Goal: Contribute content: Contribute content

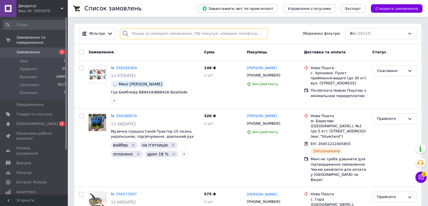
click at [178, 33] on input "search" at bounding box center [194, 33] width 148 height 11
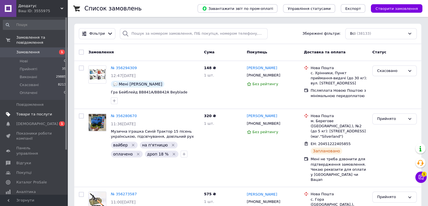
click at [39, 111] on span "Товари та послуги" at bounding box center [34, 113] width 36 height 5
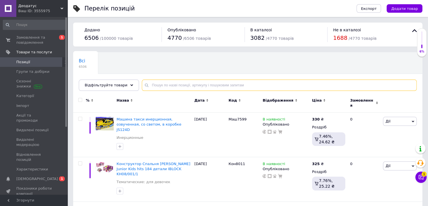
click at [205, 85] on input "text" at bounding box center [279, 84] width 275 height 11
paste input "Дів3231"
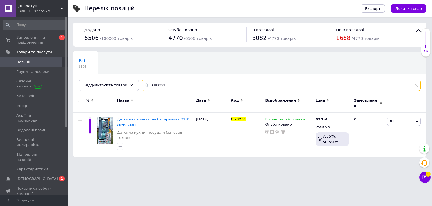
type input "Дів3231"
click at [138, 117] on span "Детский пылесос на батарейках 3281 звук, свет" at bounding box center [153, 121] width 73 height 9
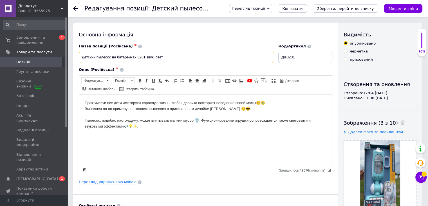
click at [113, 57] on input "Детский пылесос на батарейках 3281 звук, свет" at bounding box center [176, 57] width 195 height 11
click at [168, 56] on input "Детский пылесос ручной на батарейках 3281 звук, свет" at bounding box center [176, 57] width 195 height 11
click at [181, 58] on input "Детский пылесос ручной на батарейках 3281 звук свет" at bounding box center [176, 57] width 195 height 11
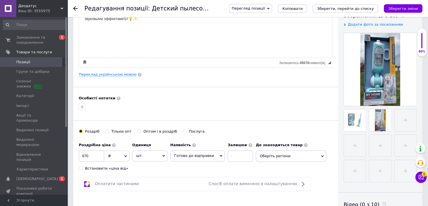
scroll to position [108, 0]
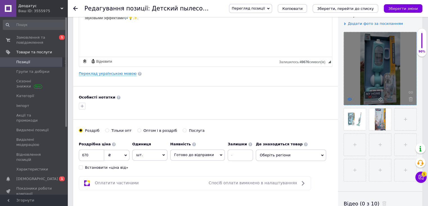
type input "Детский пылесос ручной на батарейках 3281 звук свет детская бытовая техника"
click at [348, 99] on icon at bounding box center [350, 99] width 4 height 4
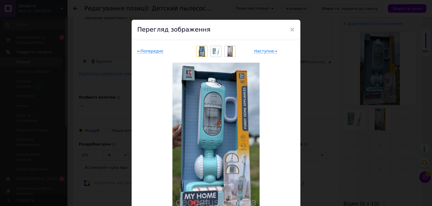
click at [324, 123] on div "× Перегляд зображення ← Попереднє Наступне → Видалити зображення Видалити всі з…" at bounding box center [216, 103] width 432 height 206
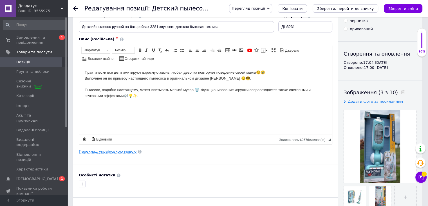
scroll to position [19, 0]
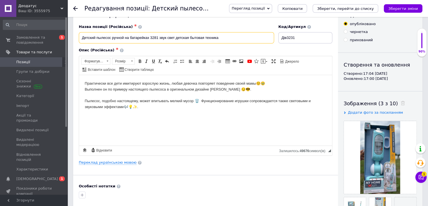
drag, startPoint x: 157, startPoint y: 35, endPoint x: 150, endPoint y: 34, distance: 7.7
click at [150, 34] on input "Детский пылесос ручной на батарейках 3281 звук свет детская бытовая техника" at bounding box center [176, 37] width 195 height 11
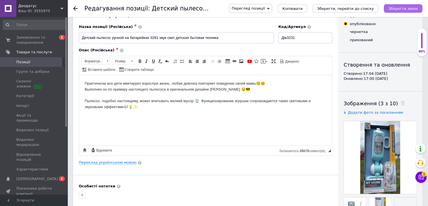
click at [407, 8] on icon "Зберегти зміни" at bounding box center [403, 8] width 30 height 4
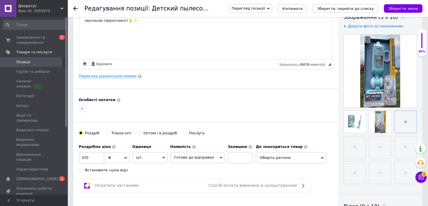
click at [398, 111] on input "file" at bounding box center [406, 122] width 22 height 22
type input "C:\fakepath\зображення_viber_2025-08-12_[PHONE_NUMBER].jpg"
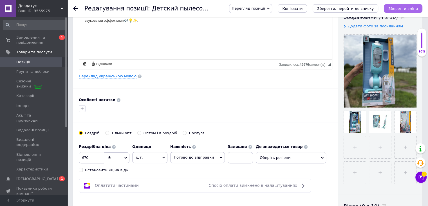
click at [413, 6] on icon "Зберегти зміни" at bounding box center [403, 8] width 30 height 4
click at [225, 29] on html "Практически все дети имитируют взрослую жизнь, любая девочка повторяет поведени…" at bounding box center [205, 9] width 253 height 41
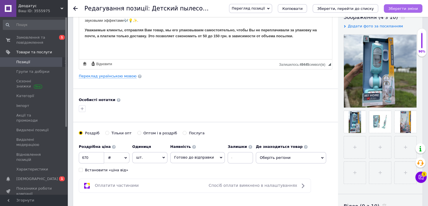
click at [401, 9] on icon "Зберегти зміни" at bounding box center [403, 8] width 30 height 4
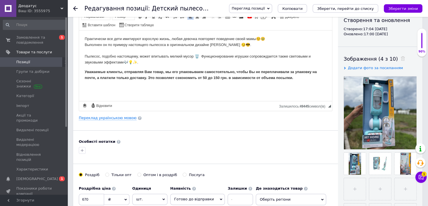
scroll to position [63, 0]
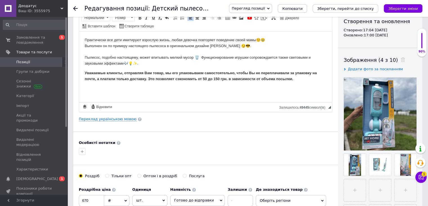
click at [296, 63] on p "Практически все дети имитируют взрослую жизнь, любая девочка повторяет поведени…" at bounding box center [206, 51] width 242 height 29
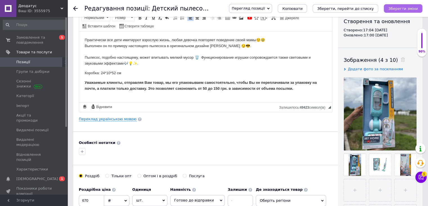
click at [397, 9] on icon "Зберегти зміни" at bounding box center [403, 8] width 30 height 4
click at [185, 61] on p "Практически все дети имитируют взрослую жизнь, любая девочка повторяет поведени…" at bounding box center [206, 51] width 242 height 29
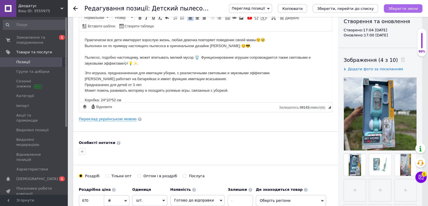
click at [399, 8] on icon "Зберегти зміни" at bounding box center [403, 8] width 30 height 4
click at [357, 191] on input "file" at bounding box center [355, 190] width 22 height 22
type input "C:\fakepath\Без імені.png"
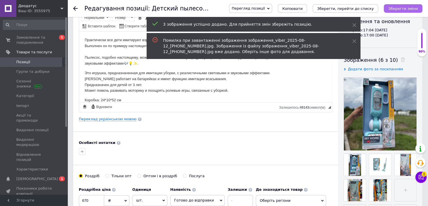
click at [412, 7] on icon "Зберегти зміни" at bounding box center [403, 8] width 30 height 4
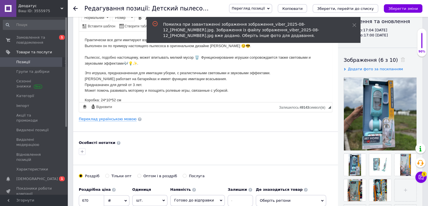
scroll to position [0, 0]
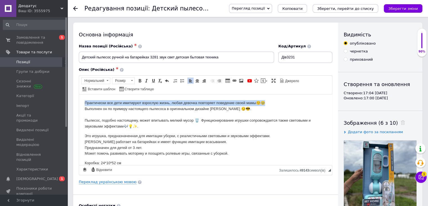
drag, startPoint x: 83, startPoint y: 103, endPoint x: 268, endPoint y: 95, distance: 185.7
click at [268, 95] on html "Практически все дети имитируют взрослую жизнь, любая девочка повторяет поведени…" at bounding box center [205, 140] width 253 height 93
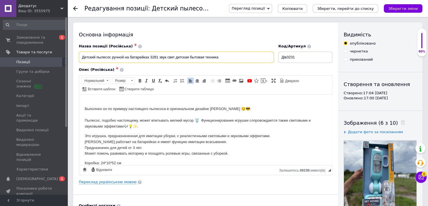
drag, startPoint x: 227, startPoint y: 57, endPoint x: 73, endPoint y: 52, distance: 154.6
click at [162, 99] on html "Выполнен он по примеру настоящего пылесоса в оригинальном дизайне [PERSON_NAME]…" at bounding box center [205, 140] width 253 height 93
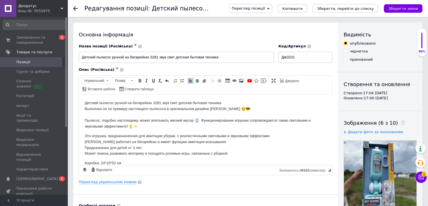
click at [78, 55] on div "Назва позиції (Російська) ✱ Детский пылесос ручной на батарейках 3281 звук свет…" at bounding box center [177, 53] width 200 height 23
drag, startPoint x: 97, startPoint y: 57, endPoint x: 81, endPoint y: 57, distance: 16.1
click at [81, 57] on input "Детский пылесос ручной на батарейках 3281 звук свет детская бытовая техника" at bounding box center [176, 57] width 195 height 11
click at [113, 57] on input "Пылесос ручной на батарейках 3281 звук свет детская бытовая техника" at bounding box center [176, 57] width 195 height 11
click at [111, 57] on input "Пылесос ручной на батарейках 3281 звук свет детская бытовая техника" at bounding box center [176, 57] width 195 height 11
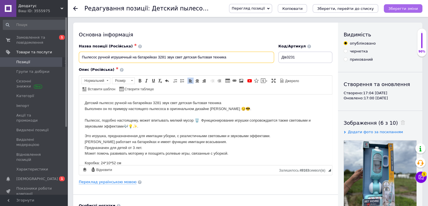
type input "Пылесос ручной игрушечный на батарейках 3281 звук свет детская бытовая техника"
click at [412, 8] on icon "Зберегти зміни" at bounding box center [403, 8] width 30 height 4
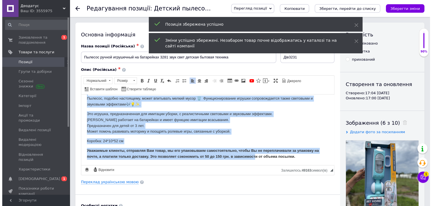
scroll to position [103, 0]
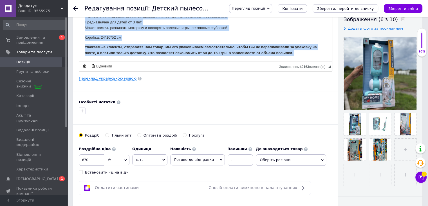
drag, startPoint x: 82, startPoint y: -3, endPoint x: 305, endPoint y: 56, distance: 229.7
click at [305, 56] on html "Детский пылесос ручной на батарейках 3281 звук свет детская бытовая техника Вып…" at bounding box center [205, 15] width 253 height 93
copy body "Loremip dolorsi ametco ad elitseddoe 4413 temp inci utlabor etdolor magnaal Eni…"
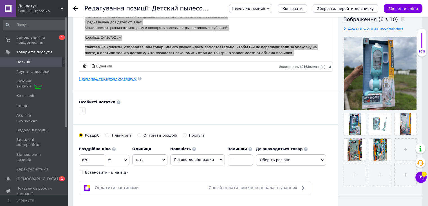
click at [110, 76] on link "Переклад українською мовою" at bounding box center [108, 78] width 58 height 5
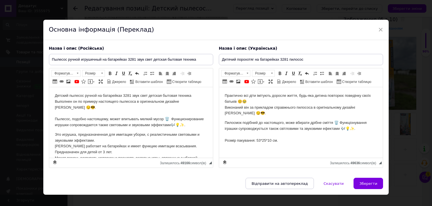
scroll to position [0, 0]
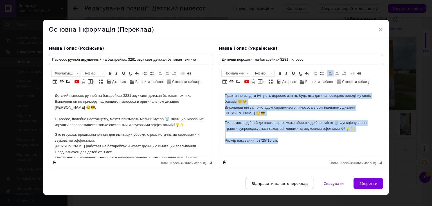
drag, startPoint x: 221, startPoint y: 95, endPoint x: 299, endPoint y: 140, distance: 89.8
click at [299, 140] on html "Практично всі діти імітують доросле життя, будь-яка дитина повторює поведінку с…" at bounding box center [301, 118] width 164 height 62
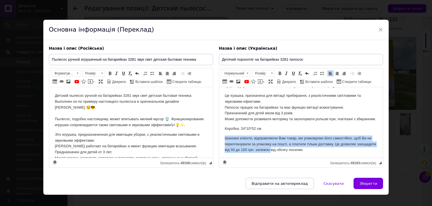
scroll to position [43, 0]
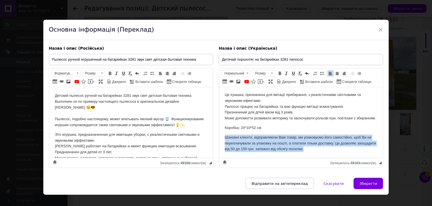
drag, startPoint x: 225, startPoint y: 142, endPoint x: 329, endPoint y: 149, distance: 104.2
click at [329, 149] on p "Шановні клієнти, відправляючи Вам товар, ми упаковуємо його самостійно, щоб Ви …" at bounding box center [301, 142] width 153 height 17
click at [280, 74] on span at bounding box center [280, 73] width 5 height 5
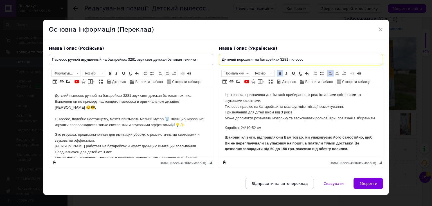
drag, startPoint x: 235, startPoint y: 59, endPoint x: 213, endPoint y: 57, distance: 22.0
click at [213, 57] on div "Назва і опис (Російська) Пылесос ручной игрушечный на батарейках 3281 звук свет…" at bounding box center [216, 107] width 340 height 128
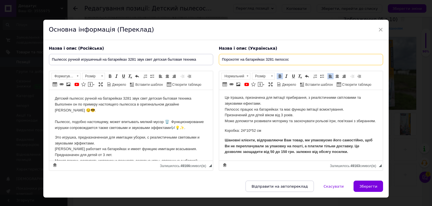
click at [241, 57] on input "Порохотяг на батарейках 3281 пилосос" at bounding box center [301, 59] width 164 height 11
click at [240, 59] on input "Порохотяг іграшковийна батарейках 3281 пилосос" at bounding box center [301, 59] width 164 height 11
click at [274, 58] on input "Порохотяг пилосос іграшковийна батарейках 3281 пилосос" at bounding box center [301, 59] width 164 height 11
type input "Порохотяг пилосос іграшковий на батарейках 3281 пилосос"
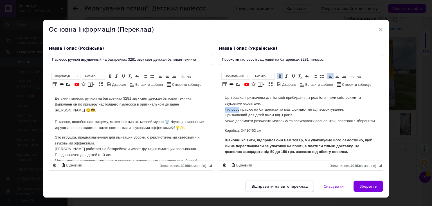
drag, startPoint x: 239, startPoint y: 103, endPoint x: 221, endPoint y: 102, distance: 17.7
click at [221, 102] on html "Дитячий ручний пилосос на батарейках 3281 звук світло дитяча побутова техніка В…" at bounding box center [301, 106] width 164 height 108
click at [227, 107] on em "пиловсмоктувач" at bounding box center [239, 109] width 28 height 4
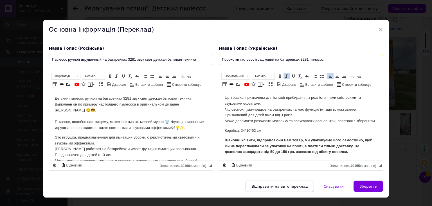
click at [255, 57] on input "Порохотяг пилосос іграшковий на батарейках 3281 пилосос" at bounding box center [301, 59] width 164 height 11
drag, startPoint x: 348, startPoint y: 60, endPoint x: 322, endPoint y: 59, distance: 25.9
click at [322, 59] on input "Порохотяг пилосос ручний іграшковий на батарейках 3281 пилосос" at bounding box center [301, 59] width 164 height 11
type input "Порохотяг пилосос ручний іграшковий на батарейках 3281 світло звук дитяча побут…"
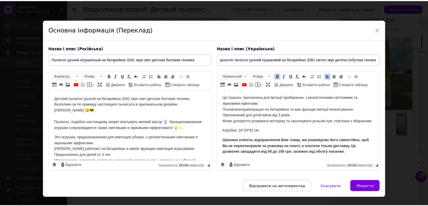
scroll to position [0, 0]
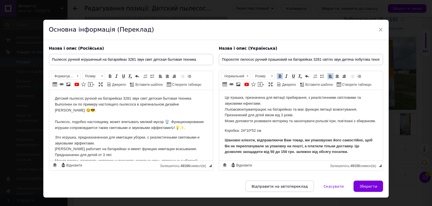
click at [363, 158] on html "Дитячий ручний пилосос на батарейках 3281 звук світло дитяча побутова техніка В…" at bounding box center [301, 106] width 164 height 108
click at [367, 185] on span "Зберегти" at bounding box center [369, 186] width 18 height 4
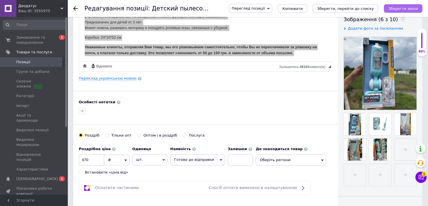
click at [411, 9] on icon "Зберегти зміни" at bounding box center [403, 8] width 30 height 4
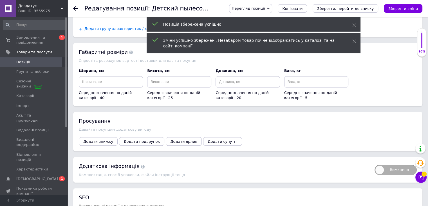
scroll to position [541, 0]
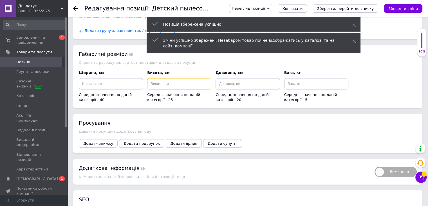
click at [198, 79] on input at bounding box center [179, 83] width 64 height 11
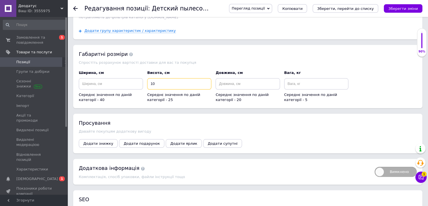
type input "10"
click at [139, 78] on input at bounding box center [111, 83] width 64 height 11
type input "24"
click at [233, 79] on input "5" at bounding box center [248, 83] width 64 height 11
type input "52"
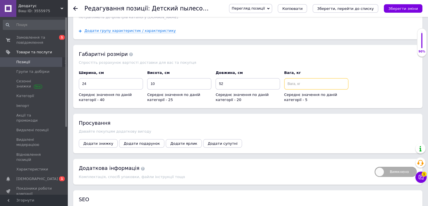
click at [320, 78] on input at bounding box center [316, 83] width 64 height 11
type input "0.1"
click at [408, 12] on button "Зберегти зміни" at bounding box center [403, 8] width 39 height 8
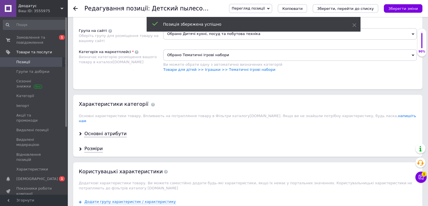
scroll to position [372, 0]
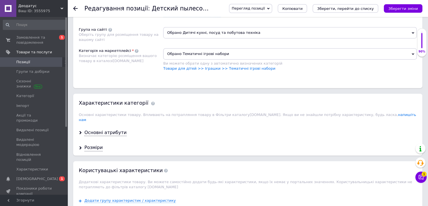
click at [109, 130] on div "Основні атрибути" at bounding box center [247, 132] width 349 height 15
click at [110, 129] on div "Основні атрибути" at bounding box center [105, 132] width 42 height 6
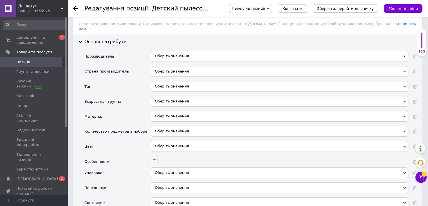
scroll to position [461, 0]
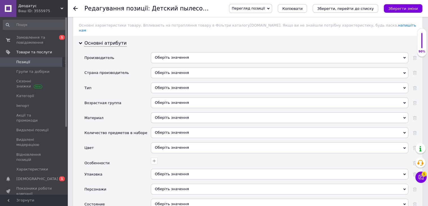
click at [229, 52] on div "Оберіть значення" at bounding box center [280, 57] width 258 height 11
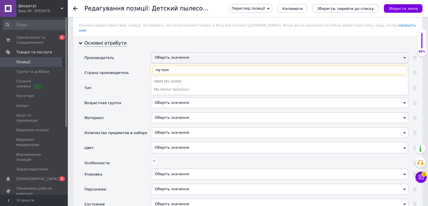
type input "my home"
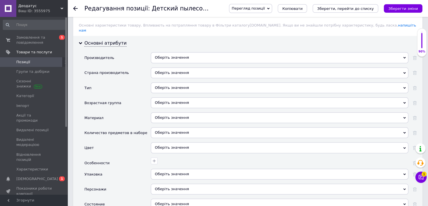
click at [142, 82] on div "Тип" at bounding box center [117, 89] width 66 height 15
click at [178, 67] on div "Оберіть значення" at bounding box center [280, 72] width 258 height 11
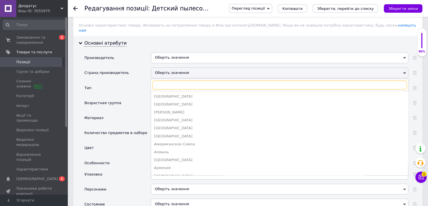
click at [187, 80] on input "text" at bounding box center [279, 84] width 255 height 9
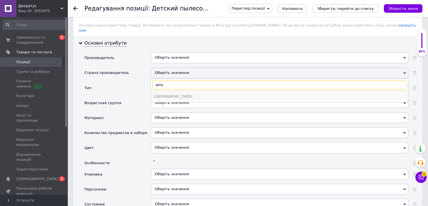
type input "кита"
click at [166, 94] on div "[GEOGRAPHIC_DATA]" at bounding box center [279, 96] width 251 height 5
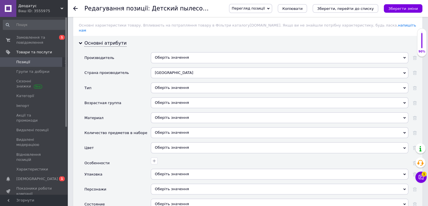
click at [171, 82] on div "Оберіть значення" at bounding box center [280, 87] width 258 height 11
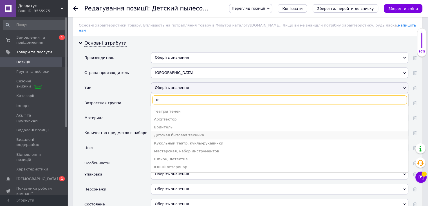
type input "те"
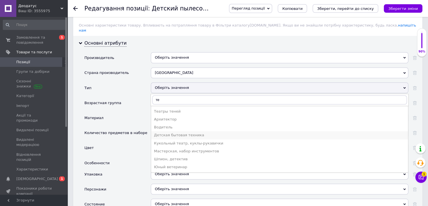
click at [199, 132] on div "Детская бытовая техника" at bounding box center [279, 134] width 251 height 5
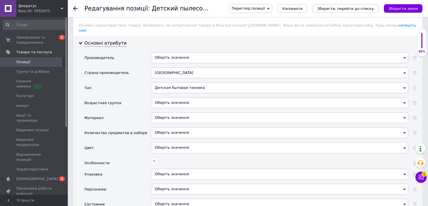
click at [199, 99] on div "Оберіть значення" at bounding box center [280, 102] width 258 height 11
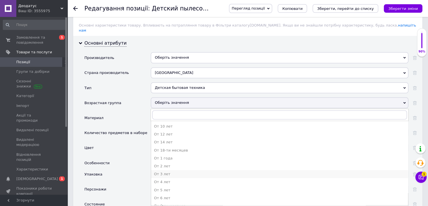
click at [186, 171] on div "От 3 лет" at bounding box center [279, 173] width 251 height 5
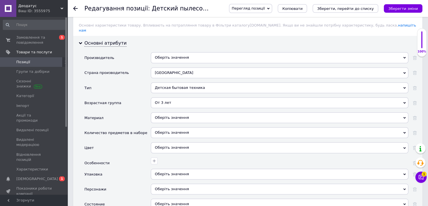
click at [191, 112] on div "Оберіть значення" at bounding box center [280, 117] width 258 height 11
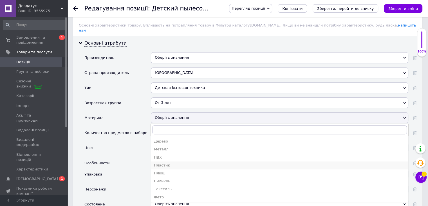
click at [181, 162] on div "Пластик" at bounding box center [279, 164] width 251 height 5
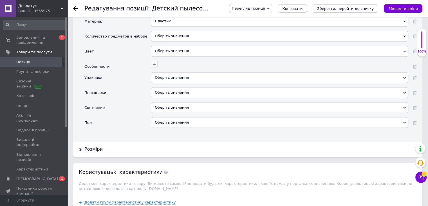
scroll to position [572, 0]
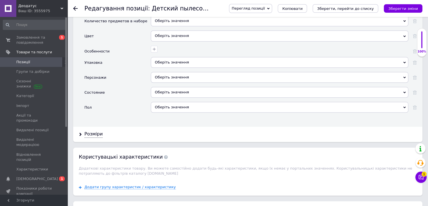
click at [176, 57] on div "Оберіть значення" at bounding box center [280, 62] width 258 height 11
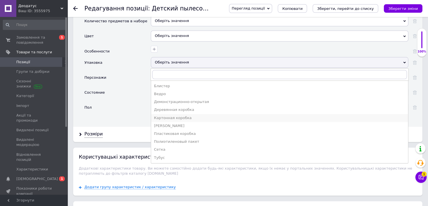
click at [183, 115] on div "Картонная коробка" at bounding box center [279, 117] width 251 height 5
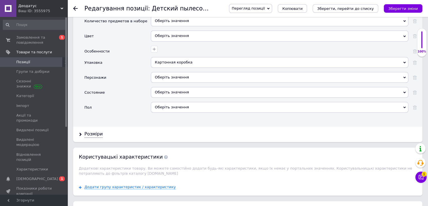
click at [186, 87] on div "Оберіть значення" at bounding box center [280, 92] width 258 height 11
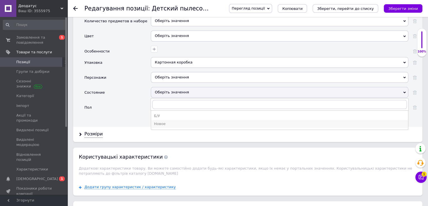
click at [178, 121] on div "Новое" at bounding box center [279, 123] width 251 height 5
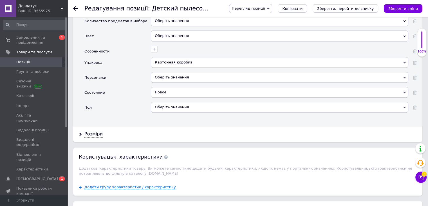
click at [181, 102] on div "Оберіть значення" at bounding box center [280, 107] width 258 height 11
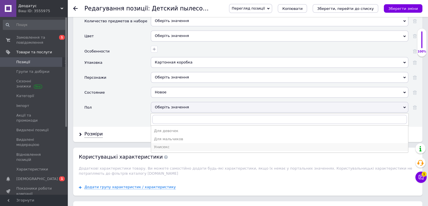
click at [178, 144] on div "Унисекс" at bounding box center [279, 146] width 251 height 5
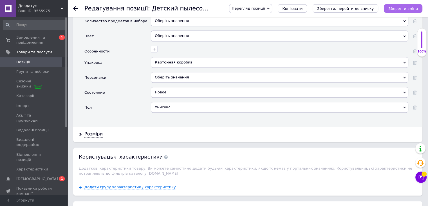
click at [401, 8] on icon "Зберегти зміни" at bounding box center [403, 8] width 30 height 4
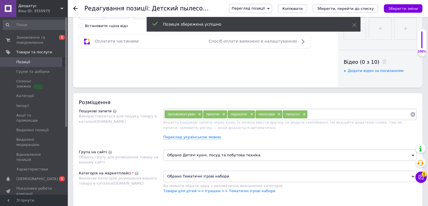
scroll to position [0, 0]
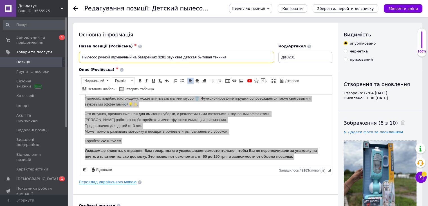
drag, startPoint x: 81, startPoint y: 57, endPoint x: 97, endPoint y: 55, distance: 15.6
click at [97, 55] on input "Пылесос ручной игрушечный на батарейках 3281 звук свет детская бытовая техника" at bounding box center [176, 57] width 195 height 11
click at [45, 64] on span "Позиції" at bounding box center [34, 61] width 36 height 5
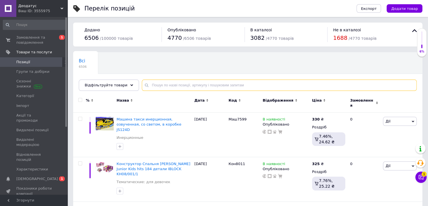
click at [256, 83] on input "text" at bounding box center [279, 84] width 275 height 11
paste input "Пылесос"
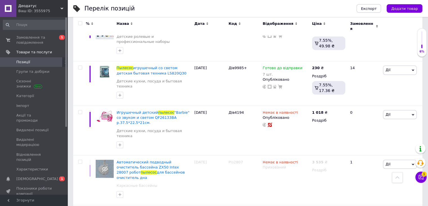
scroll to position [555, 0]
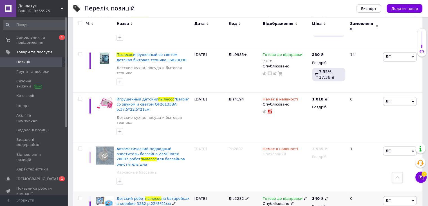
type input "Пылесос"
checkbox input "true"
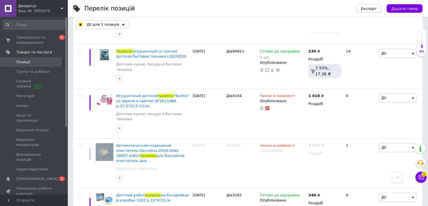
scroll to position [554, 0]
click at [80, 193] on input "checkbox" at bounding box center [80, 195] width 4 height 4
checkbox input "true"
click at [121, 25] on div "Дії для 2 позиції" at bounding box center [102, 24] width 52 height 9
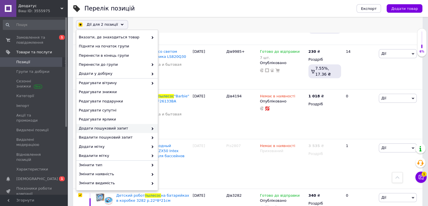
click at [151, 128] on icon at bounding box center [152, 128] width 3 height 3
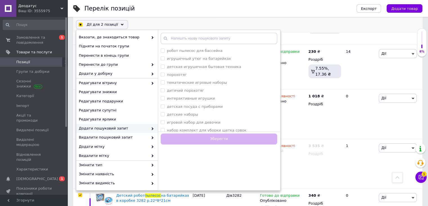
click at [143, 126] on span "Додати пошуковий запит" at bounding box center [114, 128] width 70 height 5
checkbox input "true"
click at [230, 67] on div "детская игрушечная бытовая техника" at bounding box center [219, 66] width 117 height 5
checkbox техника "true"
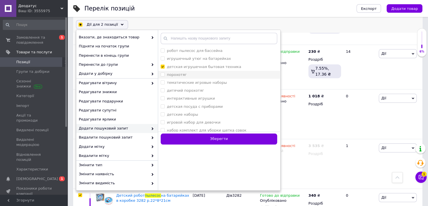
checkbox input "true"
click at [226, 75] on div "порохотяг" at bounding box center [219, 74] width 117 height 5
checkbox input "true"
click at [230, 82] on div "тематические игровые наборы" at bounding box center [219, 82] width 117 height 5
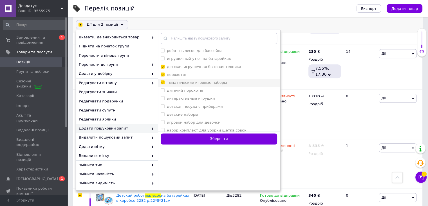
checkbox наборы "true"
checkbox input "true"
click at [226, 91] on div "дитячий порохотяг" at bounding box center [219, 90] width 117 height 5
checkbox порохотяг "true"
checkbox input "true"
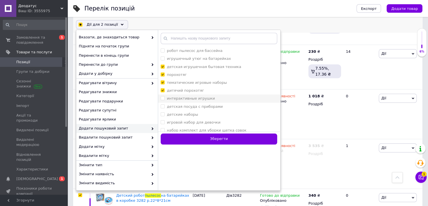
click at [225, 100] on div "интерактивные игрушки" at bounding box center [219, 98] width 117 height 5
checkbox игрушки "true"
checkbox input "true"
click at [225, 113] on div "детские наборы" at bounding box center [219, 114] width 117 height 5
checkbox наборы "true"
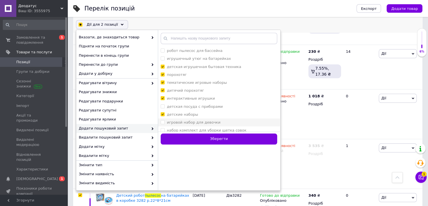
checkbox input "true"
click at [229, 119] on li "игровой набор для девочки" at bounding box center [219, 122] width 122 height 8
checkbox девочки "true"
checkbox input "true"
click at [239, 128] on div "набор комплект для уборки щетка совок" at bounding box center [219, 130] width 117 height 5
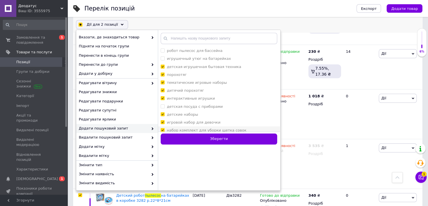
checkbox совок "true"
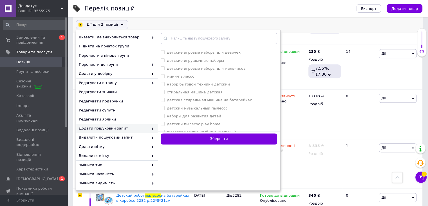
scroll to position [92, 0]
checkbox input "true"
click at [245, 54] on div "детские игрушычные наборы" at bounding box center [219, 54] width 117 height 5
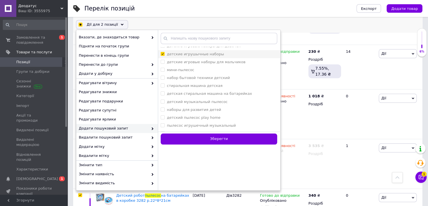
checkbox наборы "true"
checkbox input "true"
click at [240, 70] on div "мини-пылесос" at bounding box center [219, 69] width 117 height 5
checkbox input "true"
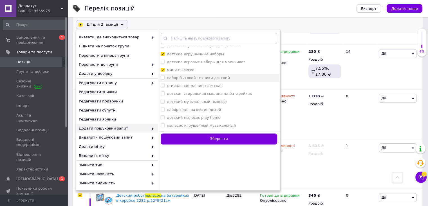
click at [243, 79] on div "набор бытовой техники детский" at bounding box center [219, 77] width 117 height 5
checkbox детский "true"
checkbox input "true"
click at [244, 102] on div "детский музыкальный пылесос" at bounding box center [219, 101] width 117 height 5
checkbox пылесос "true"
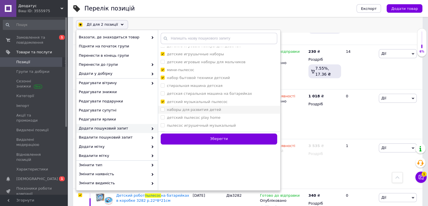
checkbox input "true"
click at [241, 111] on div "наборы для развития детей" at bounding box center [219, 109] width 117 height 5
checkbox детей "true"
checkbox input "true"
click at [240, 117] on div "детский пылесос play home" at bounding box center [219, 117] width 117 height 5
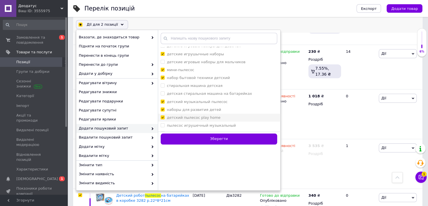
checkbox home "true"
checkbox input "true"
click at [241, 125] on div "пылесос игрушечный музыкальный" at bounding box center [219, 125] width 117 height 5
checkbox музыкальный "true"
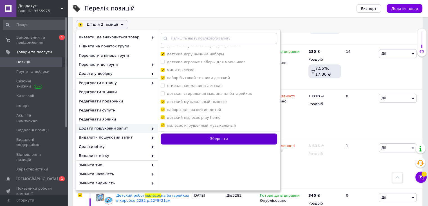
checkbox input "true"
click at [240, 136] on button "Зберегти" at bounding box center [219, 138] width 117 height 11
checkbox input "false"
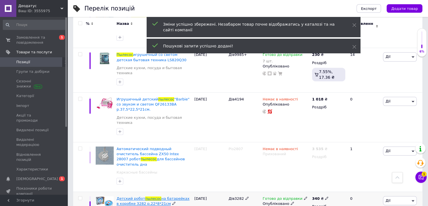
click at [160, 196] on span "на батарейках в коробке 3282 р.22*8*21см" at bounding box center [153, 200] width 73 height 9
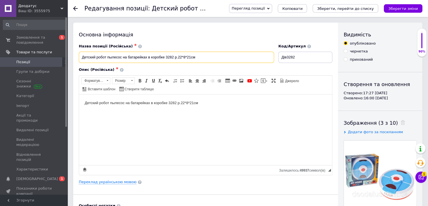
drag, startPoint x: 148, startPoint y: 57, endPoint x: 165, endPoint y: 55, distance: 17.3
click at [165, 55] on input "Детский робот пылесос на батарейках в коробке 3282 р.22*8*21см" at bounding box center [176, 57] width 195 height 11
click at [158, 55] on input "Детский робот пылесос на батарейках 3282 р.22*8*21см" at bounding box center [176, 57] width 195 height 11
drag, startPoint x: 228, startPoint y: 55, endPoint x: 202, endPoint y: 55, distance: 25.9
click at [202, 55] on input "Детский робот пылесос на батарейках 3282 детская бытовая техника р.22*8*21см" at bounding box center [176, 57] width 195 height 11
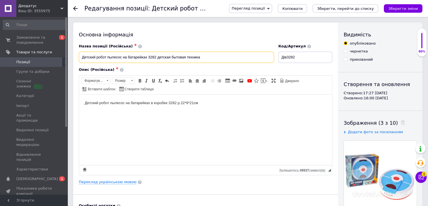
type input "Детский робот пылесос на батарейках 3282 детская бытовая техника"
click at [181, 100] on body "Детский робот пылесос на батарейках в коробке 3282 р.22*8*21см" at bounding box center [206, 103] width 242 height 6
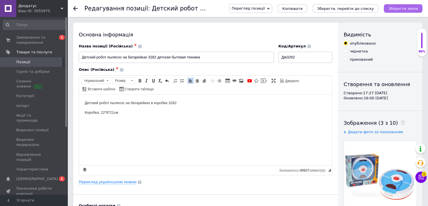
click at [393, 8] on icon "Зберегти зміни" at bounding box center [403, 8] width 30 height 4
click at [419, 59] on div "Видимість опубліковано чернетка прихований Створення та оновлення Створено: 17:…" at bounding box center [380, 180] width 84 height 314
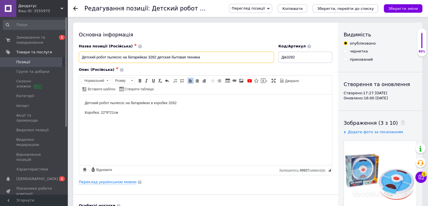
drag, startPoint x: 155, startPoint y: 54, endPoint x: 149, endPoint y: 54, distance: 5.6
click at [149, 54] on input "Детский робот пылесос на батарейках 3282 детская бытовая техника" at bounding box center [176, 57] width 195 height 11
click at [157, 56] on input "Детский робот пылесос на батарейках 3282 детская бытовая техника" at bounding box center [176, 57] width 195 height 11
drag, startPoint x: 157, startPoint y: 56, endPoint x: 149, endPoint y: 56, distance: 7.0
click at [149, 56] on input "Детский робот пылесос на батарейках 3282 детская бытовая техника" at bounding box center [176, 57] width 195 height 11
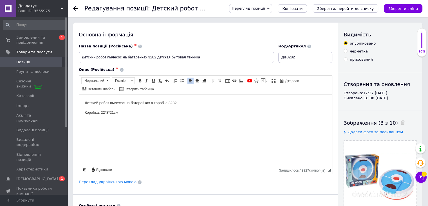
click at [191, 106] on body "Детский робот пылесос на батарейках в коробке 3282 Коробка: 22*8*21см" at bounding box center [206, 107] width 242 height 15
click at [194, 103] on p "Детский робот пылесос на батарейках в коробке 3282" at bounding box center [206, 103] width 242 height 6
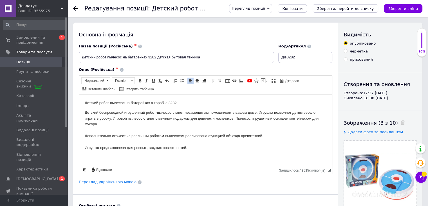
scroll to position [6, 0]
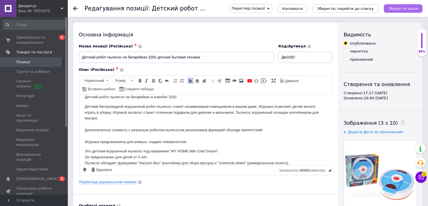
click at [412, 5] on button "Зберегти зміни" at bounding box center [403, 8] width 39 height 8
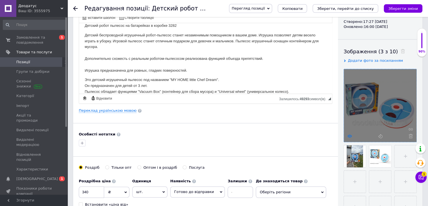
click at [348, 136] on use at bounding box center [350, 135] width 4 height 3
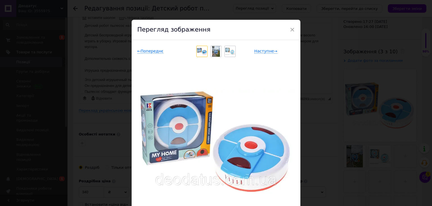
click at [349, 99] on div "× Перегляд зображення ← Попереднє Наступне → Видалити зображення Видалити всі з…" at bounding box center [216, 103] width 432 height 206
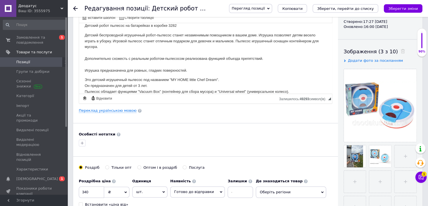
scroll to position [22, 0]
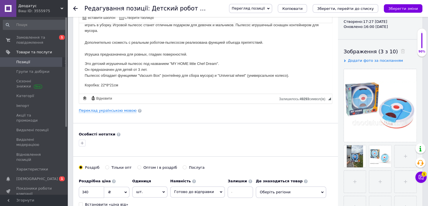
click at [162, 88] on html "Детский робот пылесос на батарейках в коробке 3282 Детский беспроводной игрушеч…" at bounding box center [205, 47] width 253 height 93
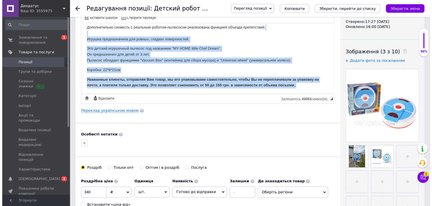
scroll to position [0, 0]
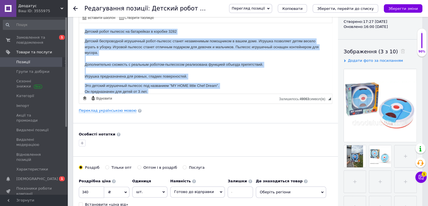
drag, startPoint x: 298, startPoint y: 92, endPoint x: 159, endPoint y: 43, distance: 147.0
click at [80, 23] on html "Детский робот пылесос на батарейках в коробке 3282 Детский беспроводной игрушеч…" at bounding box center [205, 77] width 253 height 108
copy body "Loremip dolor sitamet co adipiscing e seddoei 1577 Tempori utlaboreetdo magnaal…"
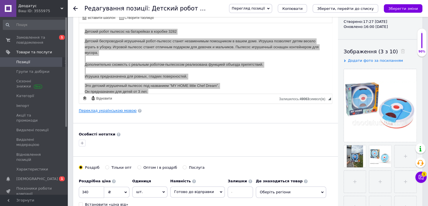
click at [127, 109] on link "Переклад українською мовою" at bounding box center [108, 110] width 58 height 5
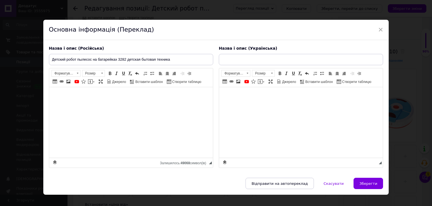
type input "Дитячий робот пилосос на батарейках в коробці 3282 р.22*8*21см"
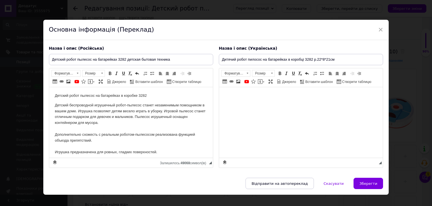
click at [271, 95] on body "Редактор, 1D16BA71-5858-4B8F-B037-ACAB6AA2A52F" at bounding box center [301, 96] width 153 height 6
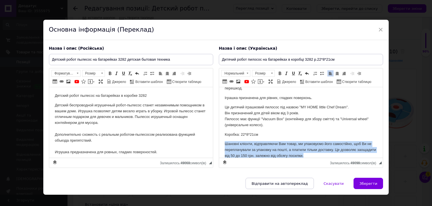
scroll to position [56, 0]
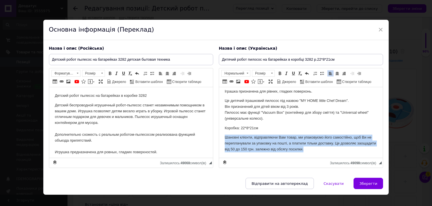
drag, startPoint x: 222, startPoint y: 142, endPoint x: 547, endPoint y: 248, distance: 341.8
click at [328, 158] on html "Дитячий робот на батарейках в коробці 3282 Дитячий бездротовий іграшковий робот…" at bounding box center [301, 94] width 164 height 127
click at [278, 74] on span at bounding box center [280, 73] width 5 height 5
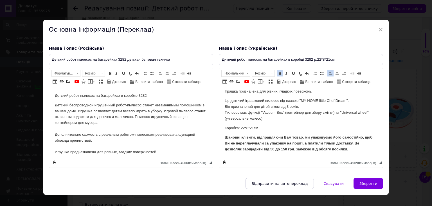
click at [367, 151] on p "Шановні клієнти, відправляючи Вам товар, ми упаковуємо його самостійно, щоб Ви …" at bounding box center [301, 142] width 153 height 17
drag, startPoint x: 184, startPoint y: 59, endPoint x: 47, endPoint y: 60, distance: 136.3
click at [47, 60] on div "Назва і опис (Російська) Детский робот пылесос на батарейках 3282 детская бытов…" at bounding box center [131, 107] width 170 height 128
drag, startPoint x: 352, startPoint y: 62, endPoint x: 221, endPoint y: 53, distance: 131.5
click at [221, 53] on div "Назва і опис (Українська) Дитячий робот пилосос на батарейках в коробці 3282 р.…" at bounding box center [301, 107] width 170 height 128
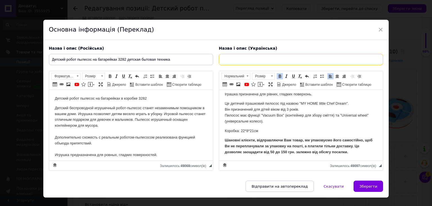
paste input "Дитячий робот пилосос на батарейках 3282 дитяча побутова техніка"
type input "Дитячий робот пилосос на батарейках 3282 дитяча побутова техніка"
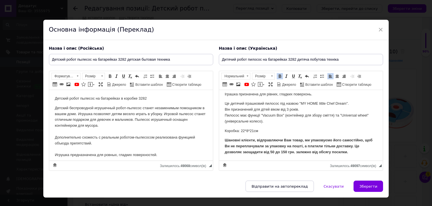
click at [367, 153] on p "Шановні клієнти, відправляючи Вам товар, ми упаковуємо його самостійно, щоб Ви …" at bounding box center [301, 145] width 153 height 17
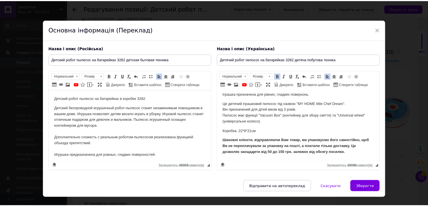
scroll to position [66, 0]
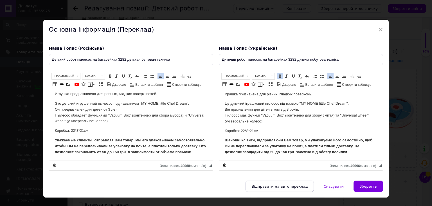
click at [180, 152] on p "Уважаемые клиенты, отправляя Вам товар, мы его упаковываем самостоятельно, чтоб…" at bounding box center [131, 145] width 153 height 17
click at [367, 187] on span "Зберегти" at bounding box center [369, 186] width 18 height 4
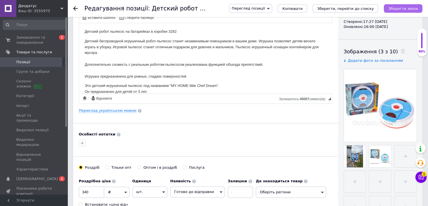
click at [404, 9] on icon "Зберегти зміни" at bounding box center [403, 8] width 30 height 4
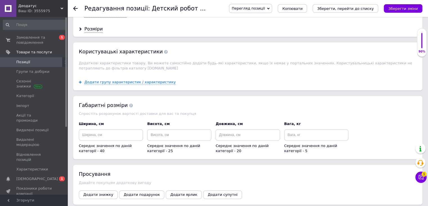
scroll to position [475, 0]
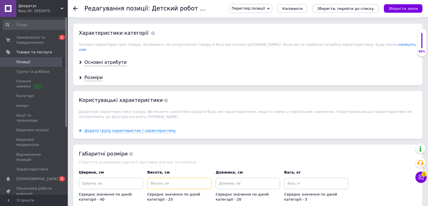
click at [186, 177] on input at bounding box center [179, 182] width 64 height 11
type input "8"
click at [131, 177] on input at bounding box center [111, 182] width 64 height 11
type input "22"
click at [239, 178] on input at bounding box center [248, 182] width 64 height 11
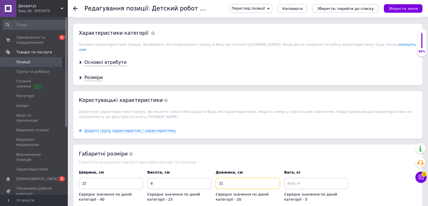
type input "21"
click at [317, 177] on input at bounding box center [316, 182] width 64 height 11
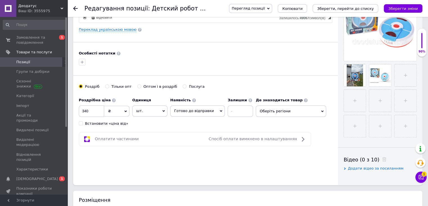
scroll to position [149, 0]
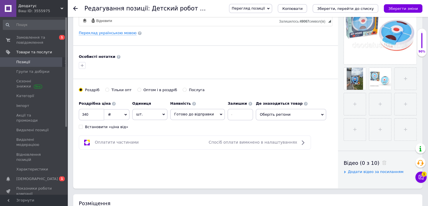
type input "0.1"
click at [293, 118] on span "Оберіть регіони" at bounding box center [291, 114] width 70 height 11
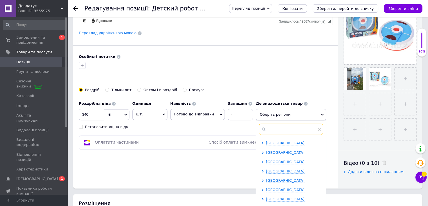
click at [282, 127] on input "text" at bounding box center [291, 128] width 64 height 11
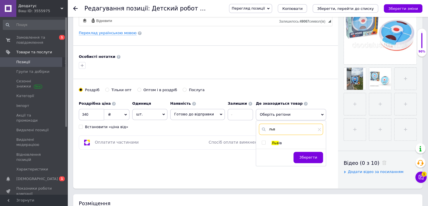
type input "льв"
click at [262, 140] on input "checkbox" at bounding box center [264, 142] width 4 height 4
checkbox input "true"
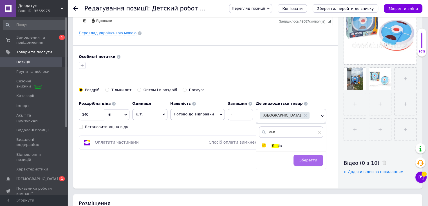
click at [312, 162] on button "Зберегти" at bounding box center [309, 159] width 30 height 11
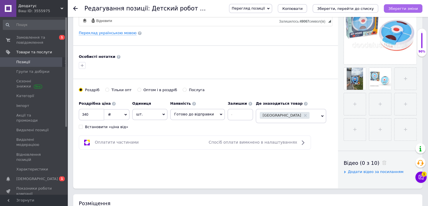
click at [413, 8] on icon "Зберегти зміни" at bounding box center [403, 8] width 30 height 4
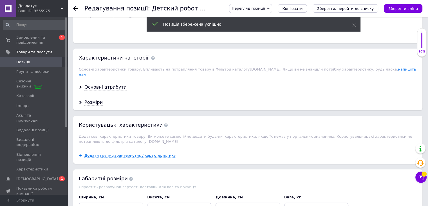
scroll to position [464, 0]
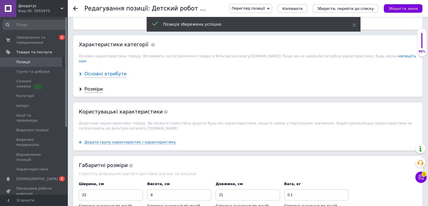
click at [112, 71] on div "Основні атрибути" at bounding box center [105, 74] width 42 height 6
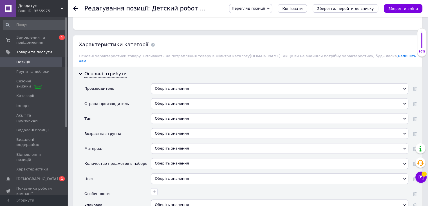
click at [209, 98] on div "Оберіть значення" at bounding box center [280, 103] width 258 height 11
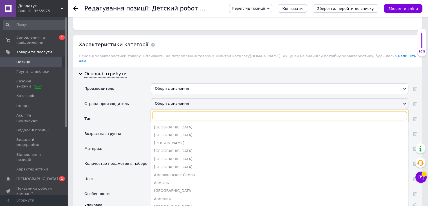
click at [204, 111] on input "text" at bounding box center [279, 115] width 255 height 9
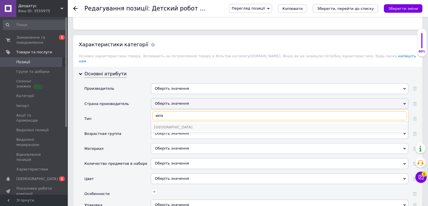
type input "кита"
click at [167, 124] on div "[GEOGRAPHIC_DATA]" at bounding box center [279, 126] width 251 height 5
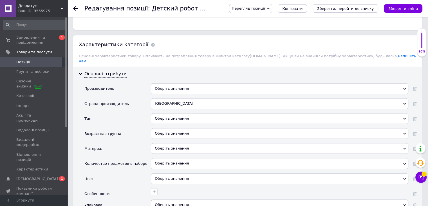
click at [175, 113] on div "Оберіть значення" at bounding box center [280, 118] width 258 height 11
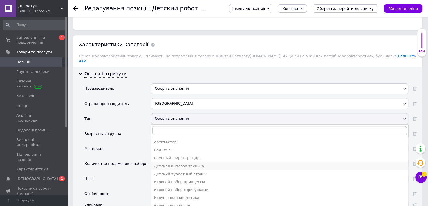
click at [198, 163] on div "Детская бытовая техника" at bounding box center [279, 165] width 251 height 5
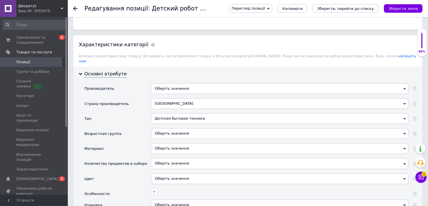
scroll to position [482, 0]
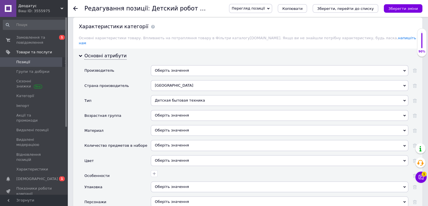
click at [176, 110] on div "Оберіть значення" at bounding box center [280, 115] width 258 height 11
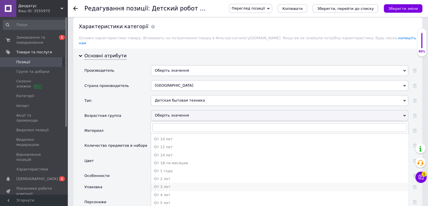
click at [170, 184] on div "От 3 лет" at bounding box center [279, 186] width 251 height 5
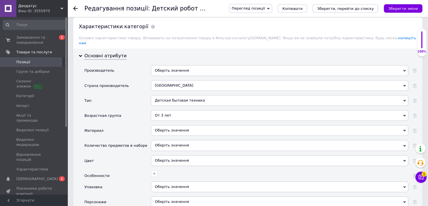
click at [188, 125] on div "Оберіть значення" at bounding box center [280, 130] width 258 height 11
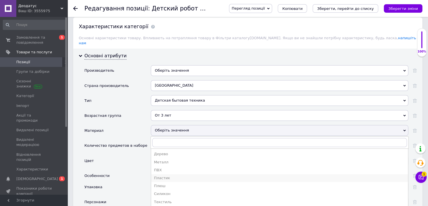
click at [181, 175] on div "Пластик" at bounding box center [279, 177] width 251 height 5
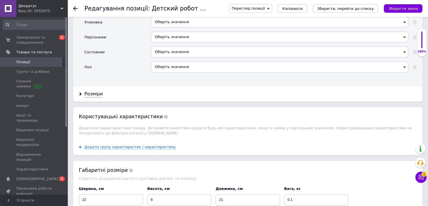
scroll to position [648, 0]
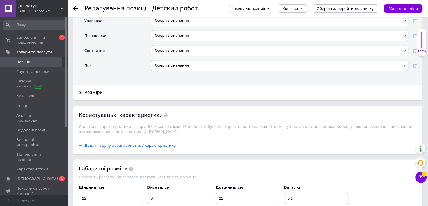
click at [220, 60] on div "Оберіть значення" at bounding box center [280, 65] width 258 height 11
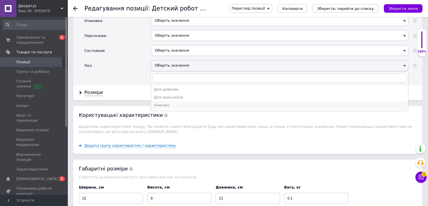
click at [187, 102] on div "Унисекс" at bounding box center [279, 104] width 251 height 5
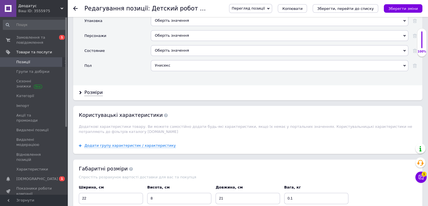
click at [187, 45] on div "Оберіть значення" at bounding box center [280, 50] width 258 height 11
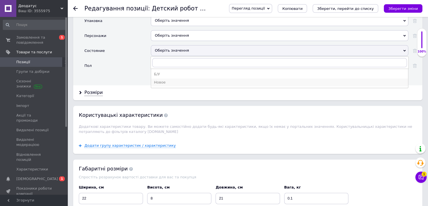
click at [175, 80] on div "Новое" at bounding box center [279, 82] width 251 height 5
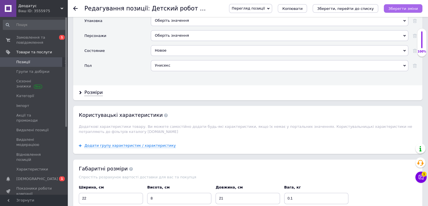
click at [405, 11] on button "Зберегти зміни" at bounding box center [403, 8] width 39 height 8
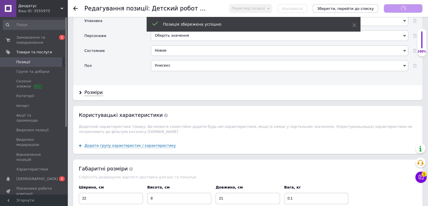
scroll to position [0, 0]
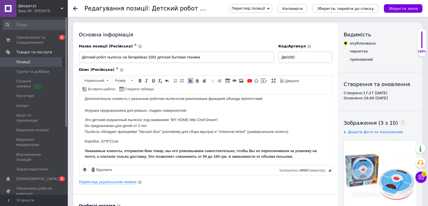
click at [38, 62] on span "Позиції" at bounding box center [34, 61] width 36 height 5
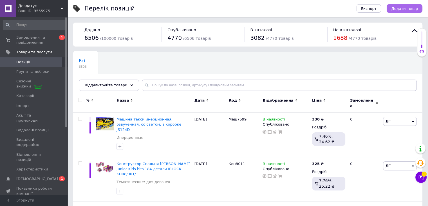
click at [405, 9] on span "Додати товар" at bounding box center [404, 8] width 27 height 4
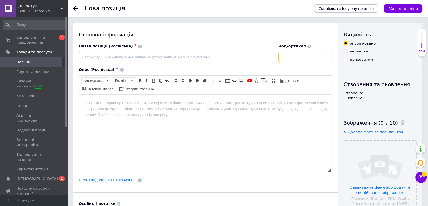
click at [301, 56] on input at bounding box center [305, 57] width 54 height 11
paste input "Дів3284"
type input "Дів3284"
click at [339, 157] on div "Видимість опубліковано чернетка прихований Створення та оновлення Створено: - О…" at bounding box center [380, 180] width 84 height 314
click at [364, 158] on input "file" at bounding box center [380, 176] width 73 height 73
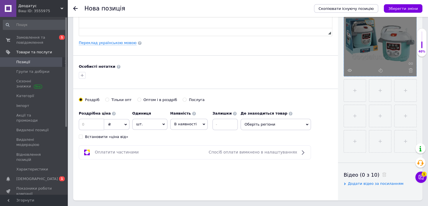
scroll to position [139, 0]
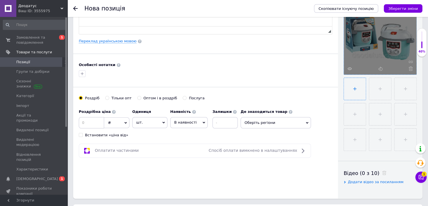
click at [347, 95] on input "file" at bounding box center [355, 89] width 22 height 22
type input "C:\fakepath\media_250725_110336 (1).webp"
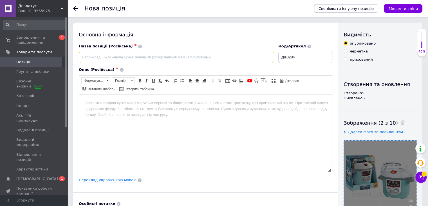
click at [232, 60] on input at bounding box center [176, 57] width 195 height 11
paste input "3284"
click at [119, 55] on input "Мультиварка детская 3284" at bounding box center [176, 57] width 195 height 11
click at [144, 57] on input "Мультиварка игрушечная 3284" at bounding box center [176, 57] width 195 height 11
drag, startPoint x: 184, startPoint y: 56, endPoint x: 73, endPoint y: 56, distance: 110.1
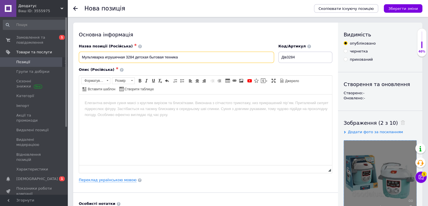
click at [73, 56] on div "Основна інформація Назва позиції (Російська) ✱ Мультиварка игрушечная 3284 детс…" at bounding box center [205, 180] width 265 height 314
type input "Мультиварка игрушечная 3284 детская бытовая техника"
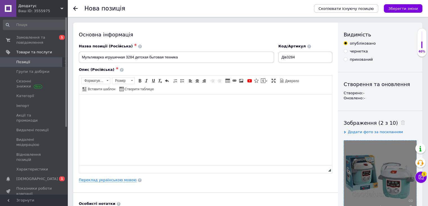
click at [156, 99] on html at bounding box center [205, 102] width 253 height 17
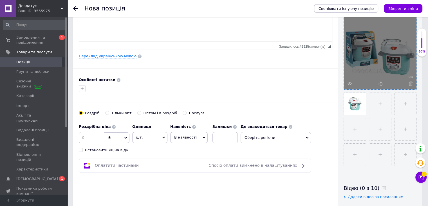
scroll to position [132, 0]
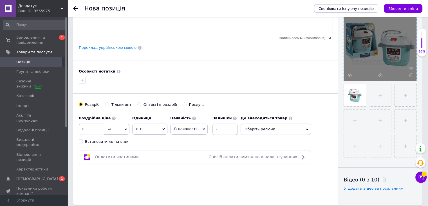
click at [368, 91] on ul at bounding box center [379, 119] width 76 height 76
click at [372, 91] on input "file" at bounding box center [380, 95] width 22 height 22
type input "C:\fakepath\зображення_viber_2025-08-12_[PHONE_NUMBER].jpg"
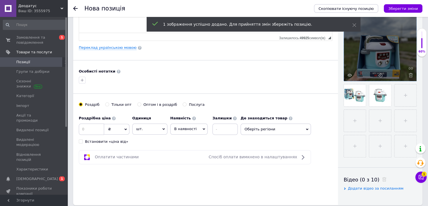
click at [275, 128] on span "Оберіть регіони" at bounding box center [276, 128] width 70 height 11
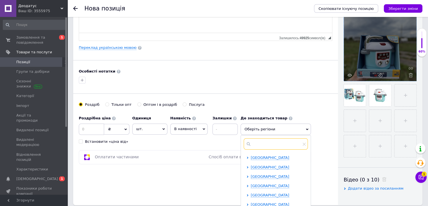
click at [264, 142] on input "text" at bounding box center [276, 143] width 64 height 11
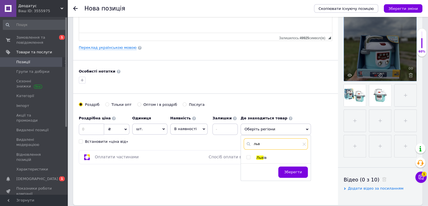
type input "льв"
click at [247, 155] on input "checkbox" at bounding box center [249, 157] width 4 height 4
checkbox input "true"
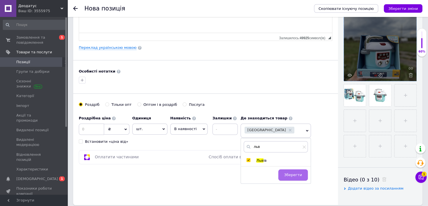
click at [289, 170] on button "Зберегти" at bounding box center [293, 174] width 30 height 11
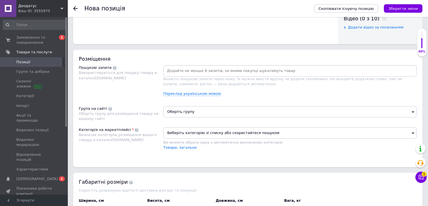
scroll to position [301, 0]
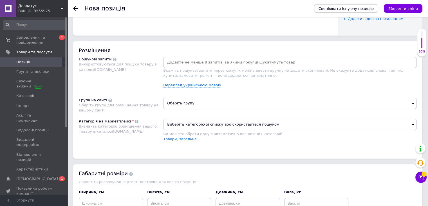
click at [258, 128] on span "Виберіть категорію зі списку або скористайтеся пошуком" at bounding box center [290, 124] width 254 height 11
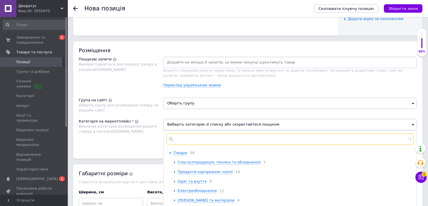
click at [250, 138] on input "text" at bounding box center [289, 138] width 247 height 11
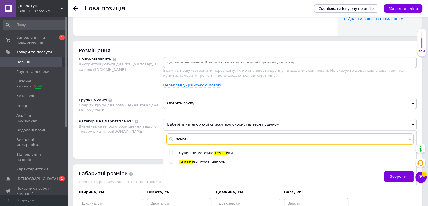
type input "темати"
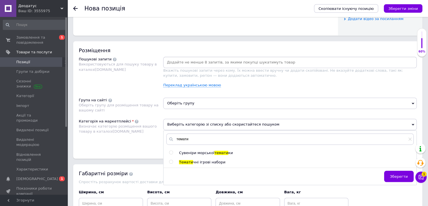
click at [194, 161] on span "чні ігрові набори" at bounding box center [209, 162] width 32 height 4
radio input "true"
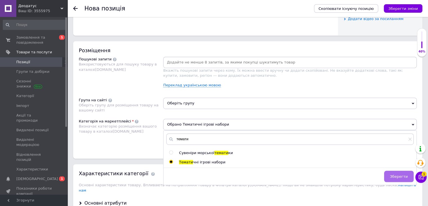
click at [401, 178] on button "Зберегти" at bounding box center [399, 175] width 30 height 11
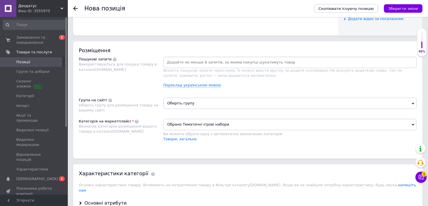
click at [288, 100] on span "Оберіть групу" at bounding box center [290, 102] width 254 height 11
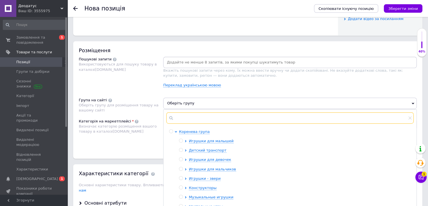
click at [270, 117] on input "text" at bounding box center [289, 117] width 247 height 11
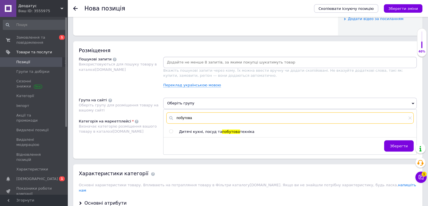
type input "побутова"
click at [209, 130] on span "Дитячі кухні, посуд та" at bounding box center [200, 131] width 43 height 4
radio input "true"
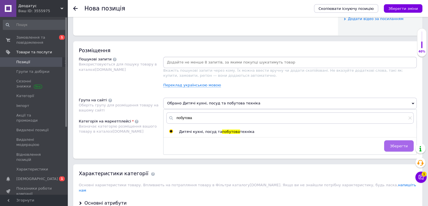
click at [400, 146] on span "Зберегти" at bounding box center [399, 146] width 18 height 4
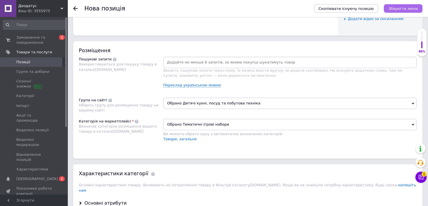
click at [413, 7] on icon "Зберегти зміни" at bounding box center [403, 8] width 30 height 4
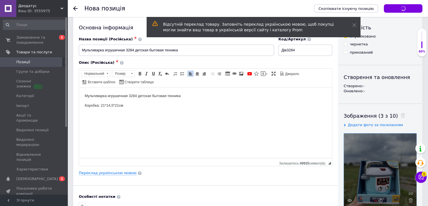
scroll to position [6, 0]
